Goal: Check status: Check status

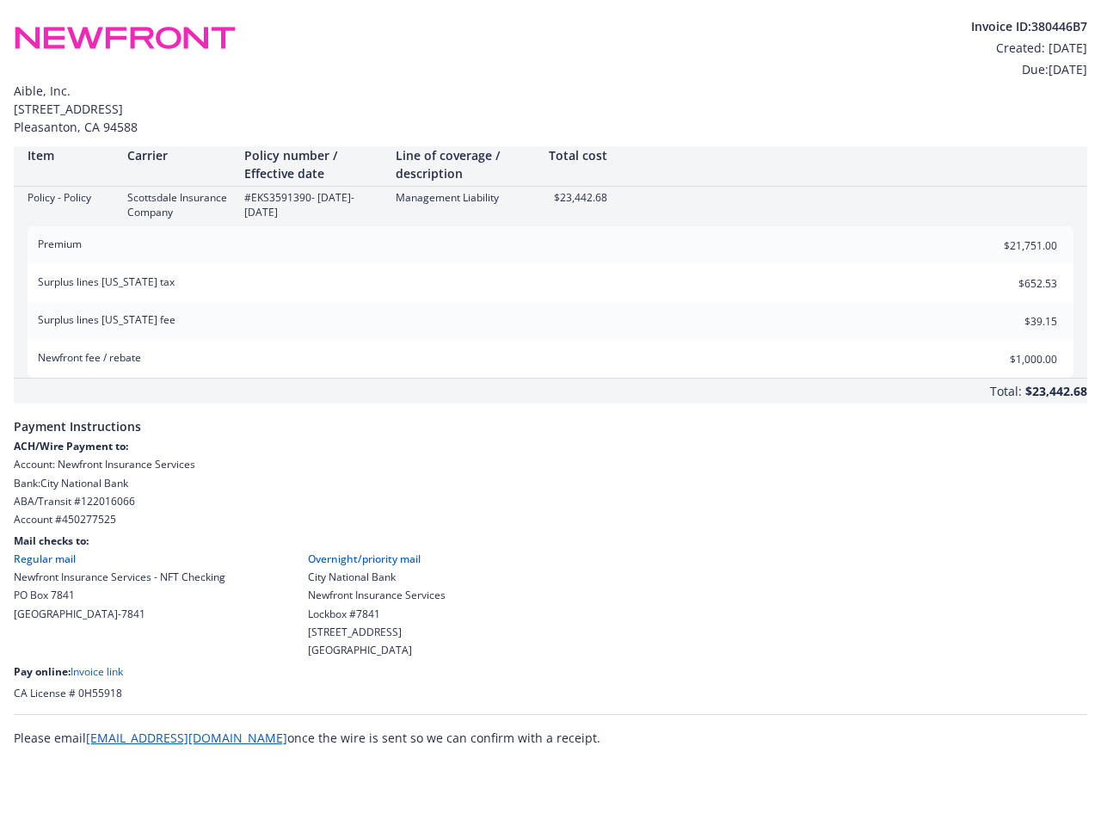
click at [551, 380] on div "Total: $23,442.68" at bounding box center [551, 391] width 1074 height 25
